Goal: Task Accomplishment & Management: Manage account settings

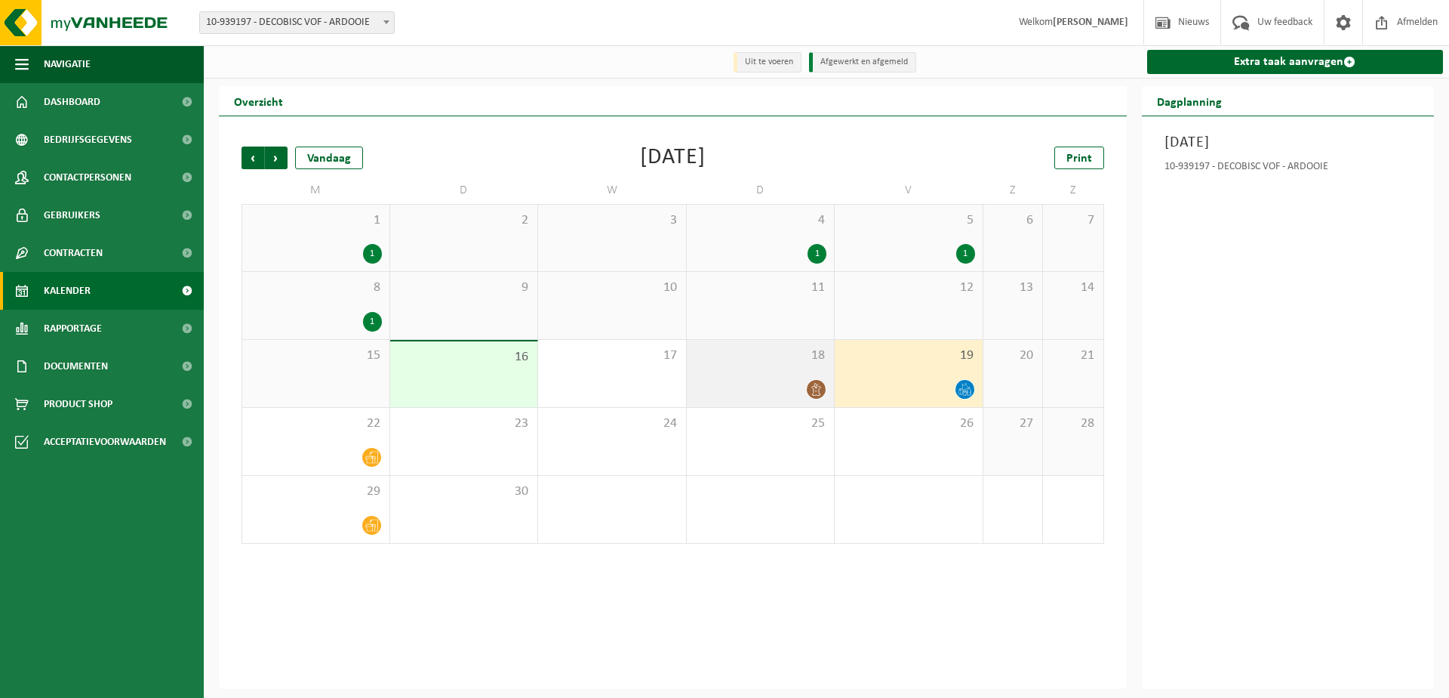
click at [817, 394] on icon at bounding box center [816, 389] width 13 height 13
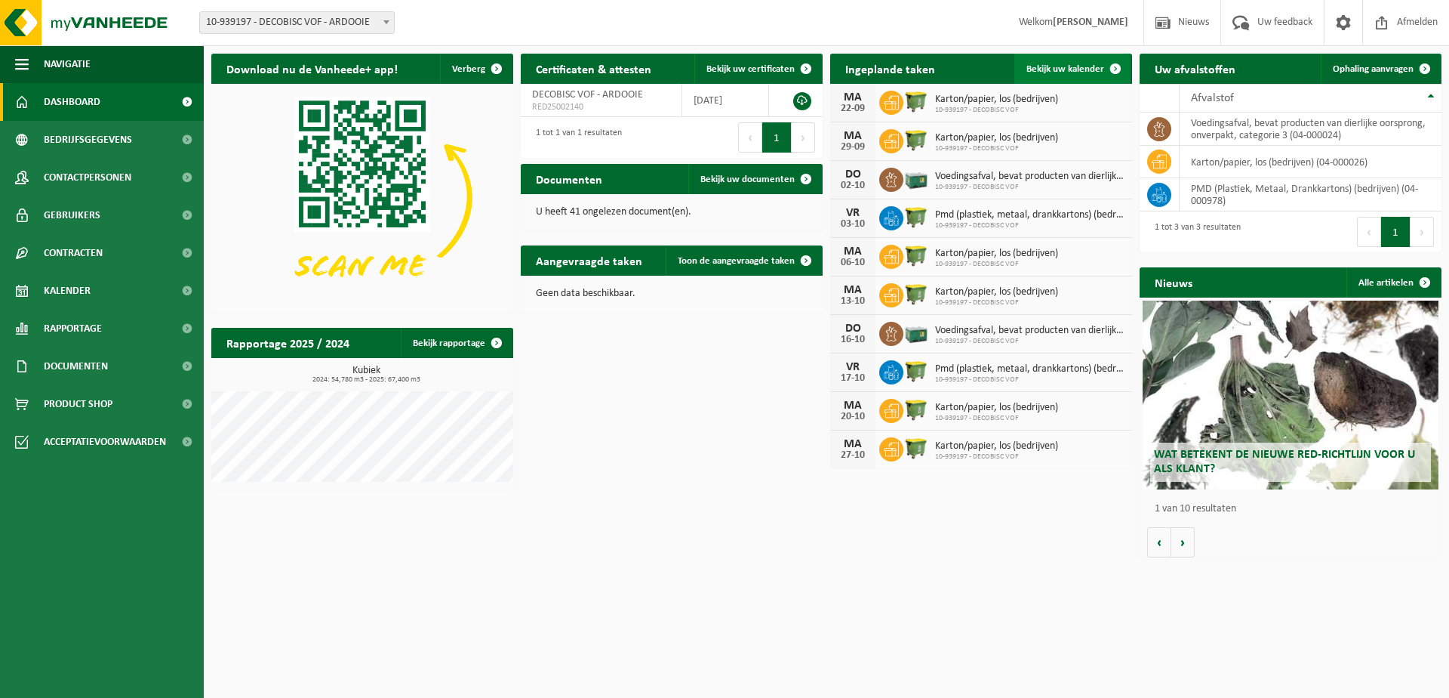
click at [1074, 69] on span "Bekijk uw kalender" at bounding box center [1066, 69] width 78 height 10
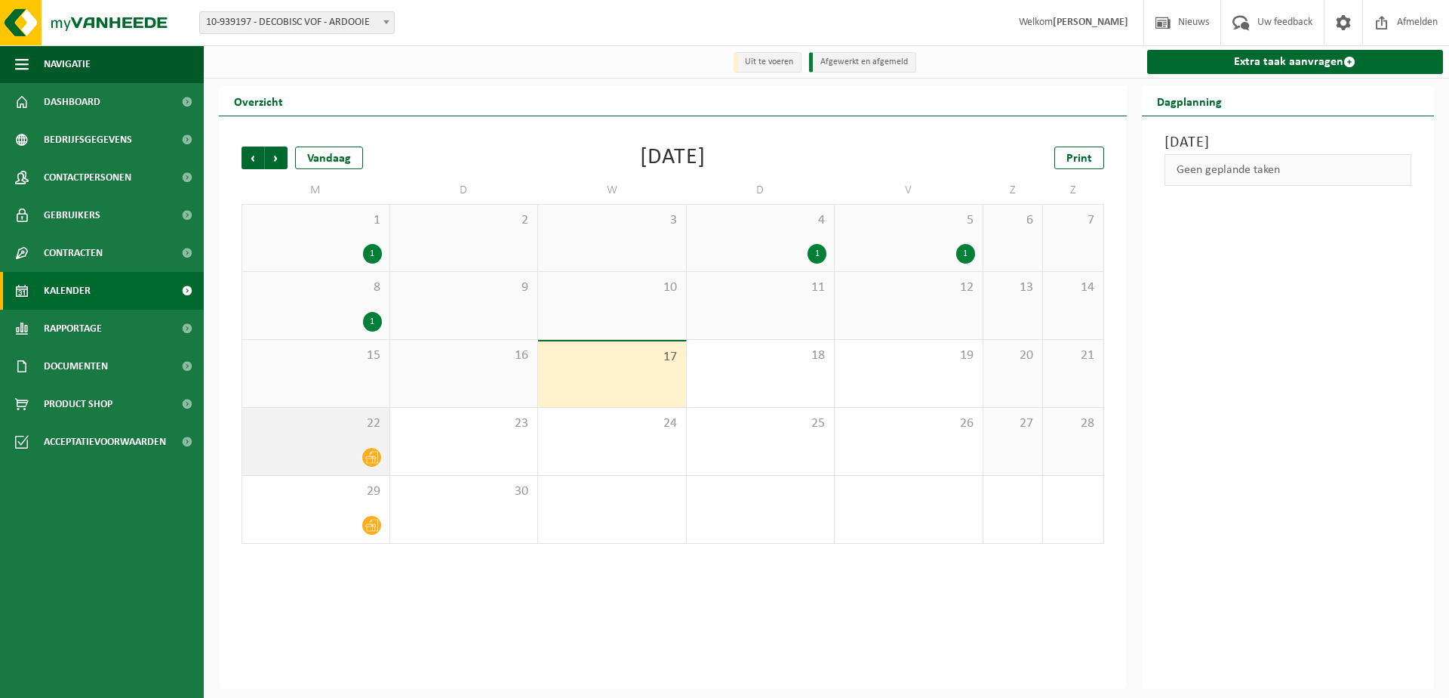
click at [371, 457] on icon at bounding box center [371, 457] width 13 height 13
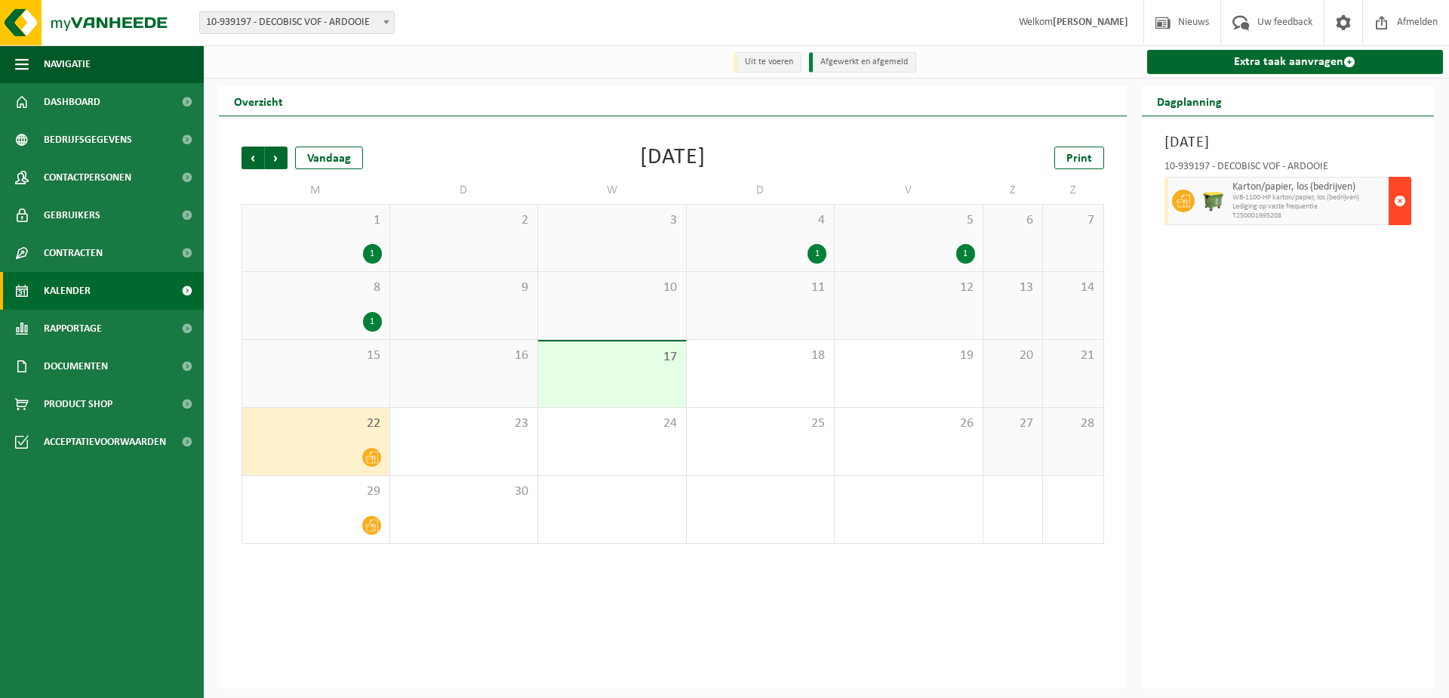
click at [1392, 195] on button "button" at bounding box center [1400, 201] width 23 height 48
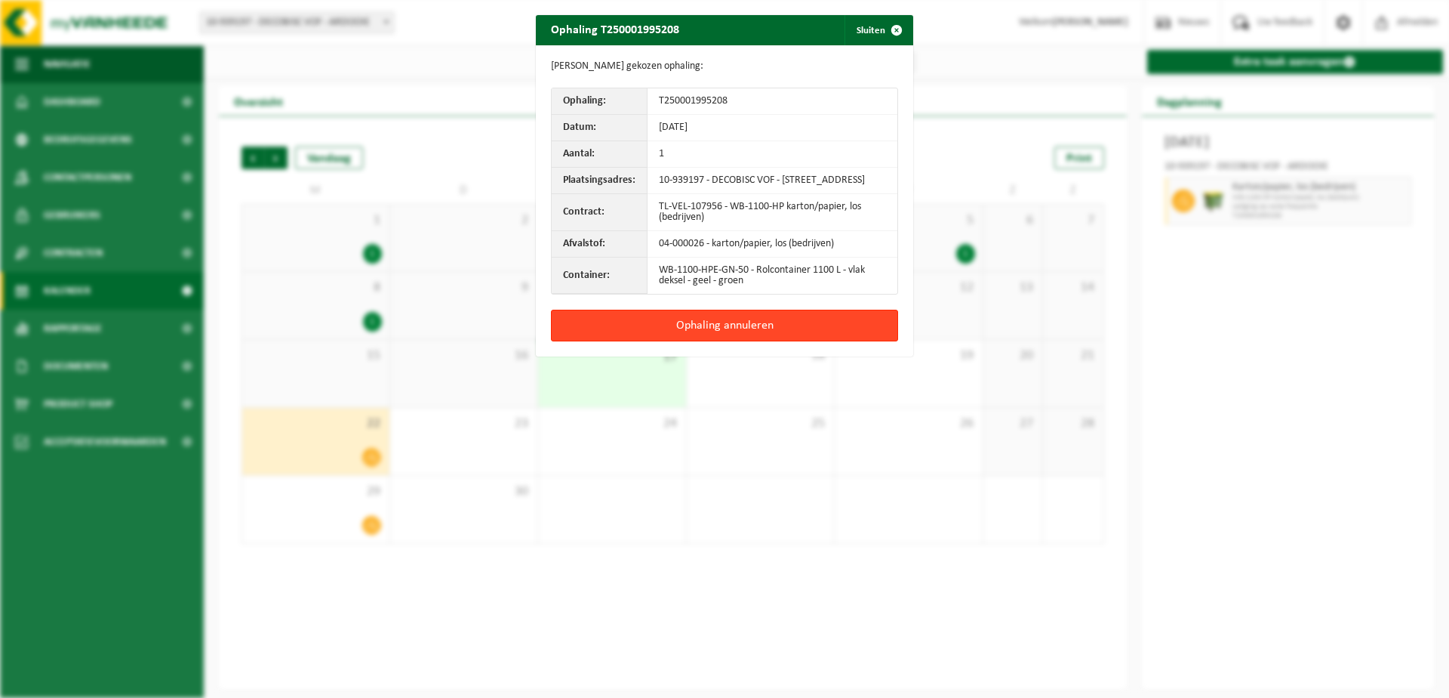
click at [731, 340] on button "Ophaling annuleren" at bounding box center [724, 326] width 347 height 32
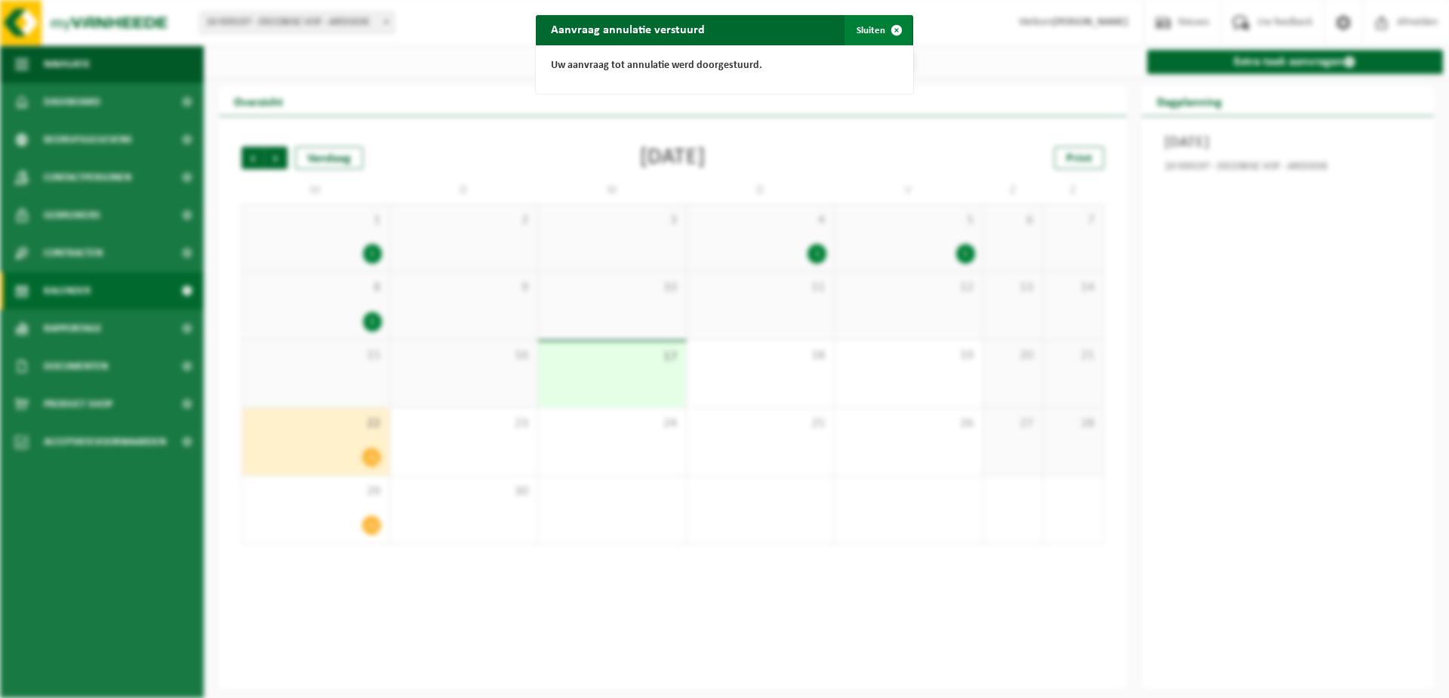
click at [895, 30] on span "button" at bounding box center [897, 30] width 30 height 30
